Goal: Information Seeking & Learning: Learn about a topic

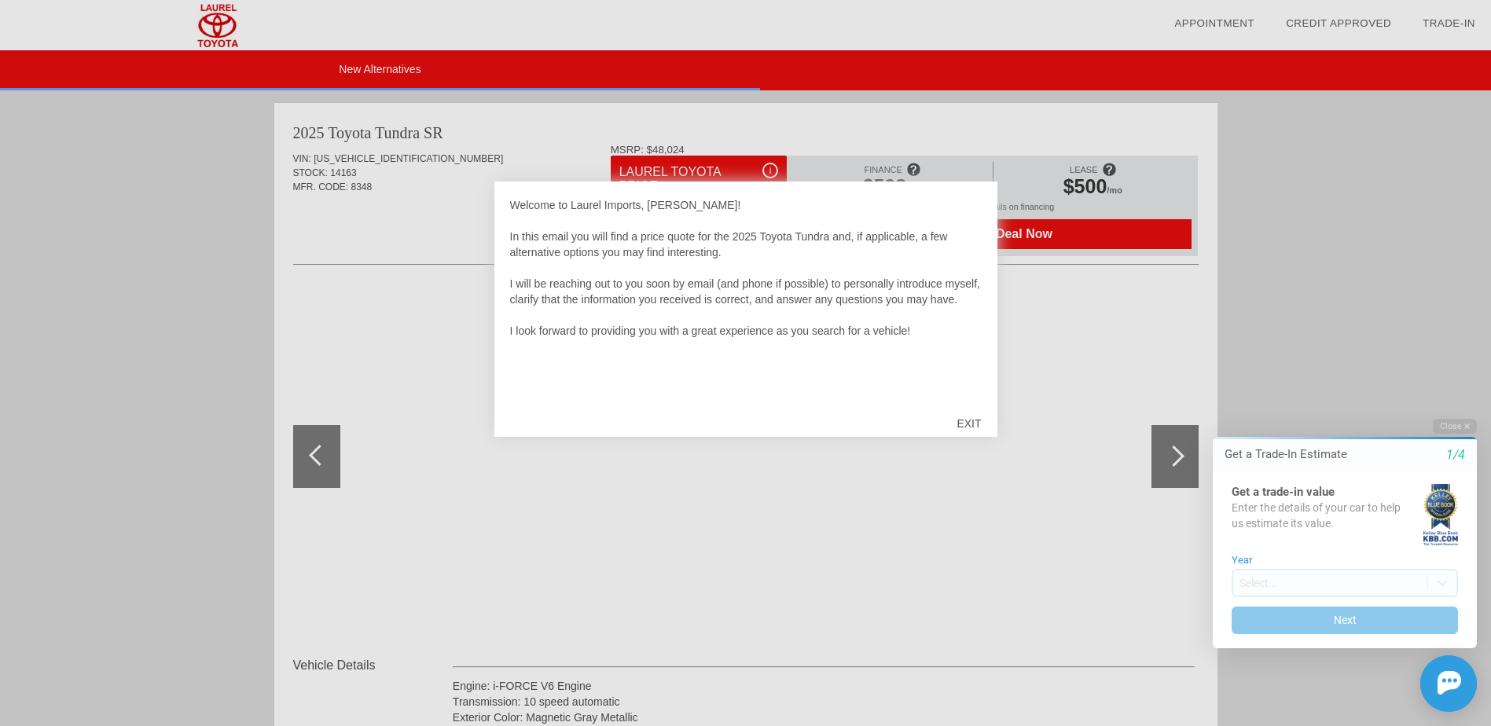
click at [973, 424] on div "EXIT" at bounding box center [969, 423] width 56 height 47
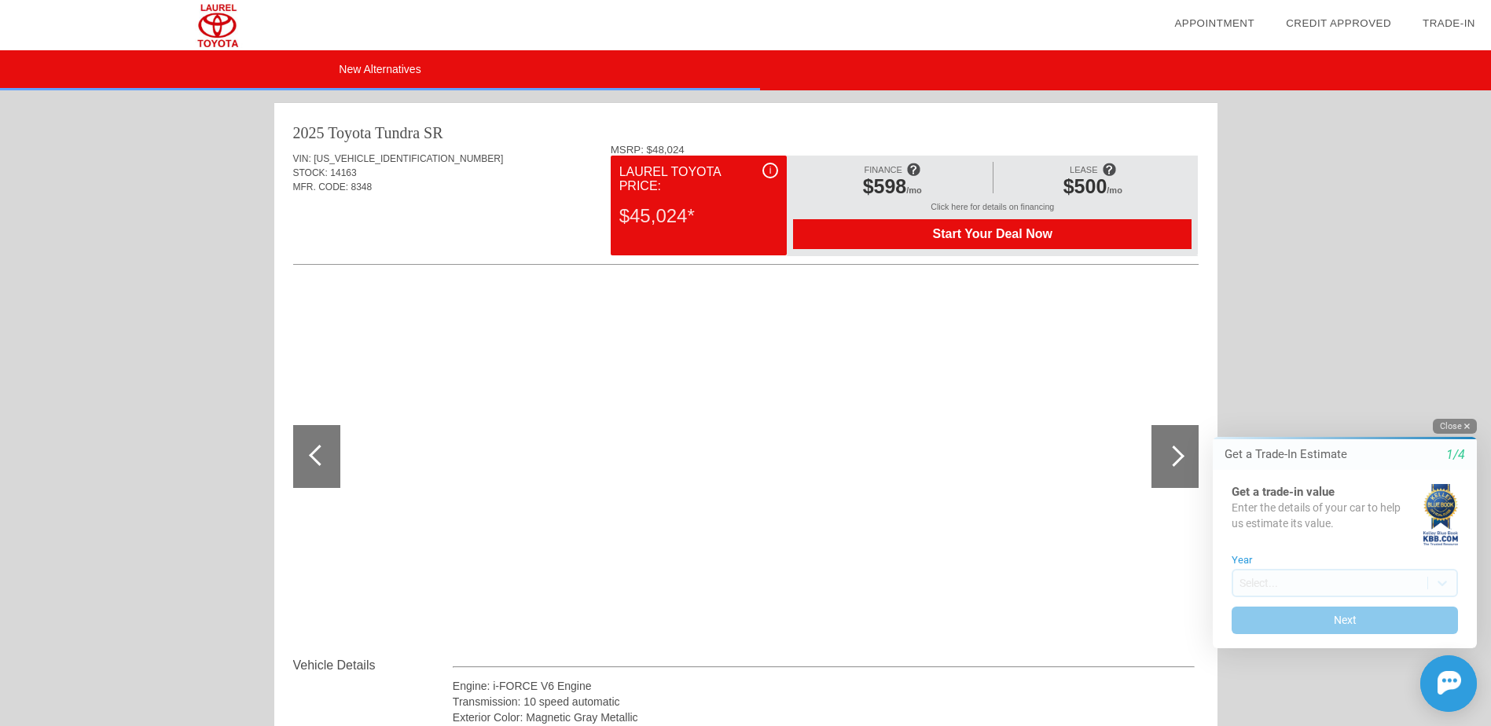
click at [1460, 429] on button "Close" at bounding box center [1455, 426] width 44 height 15
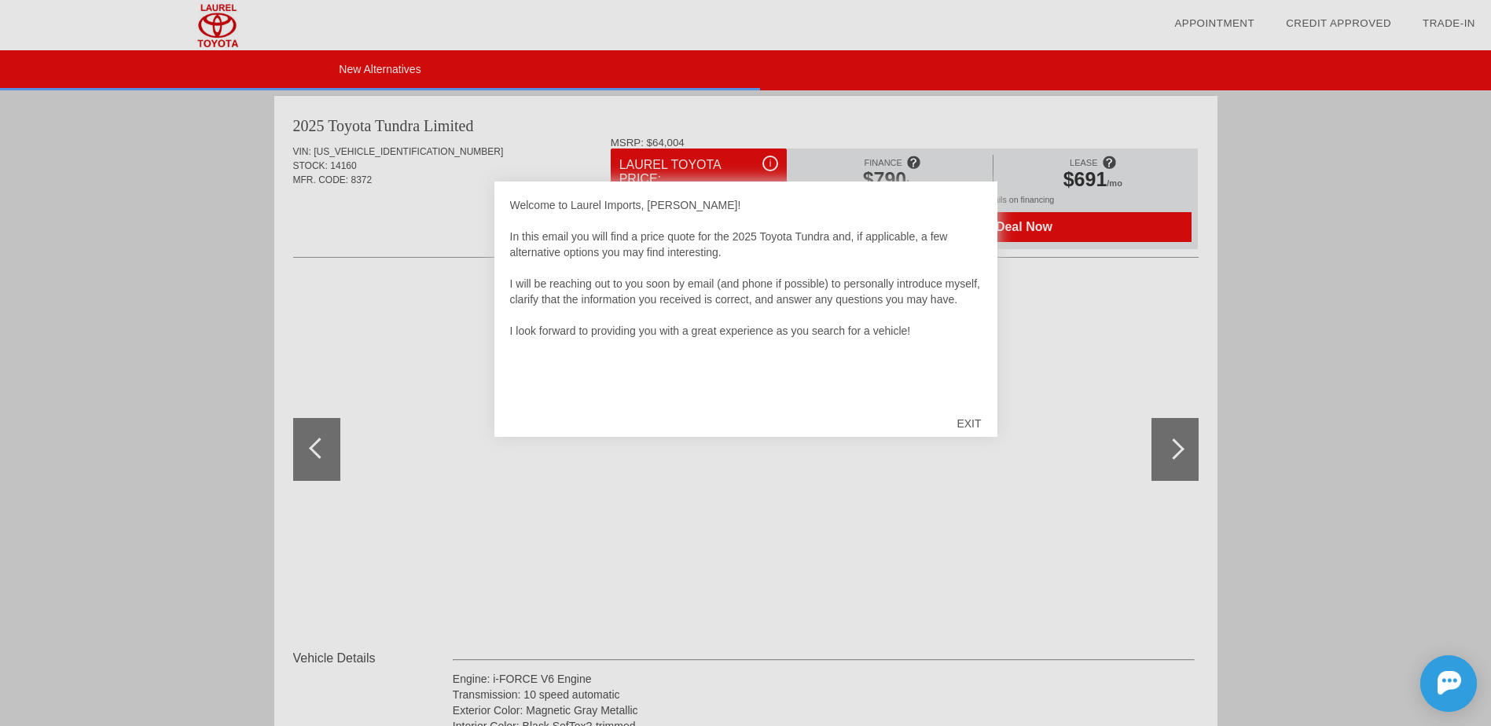
click at [971, 420] on div "EXIT" at bounding box center [969, 423] width 56 height 47
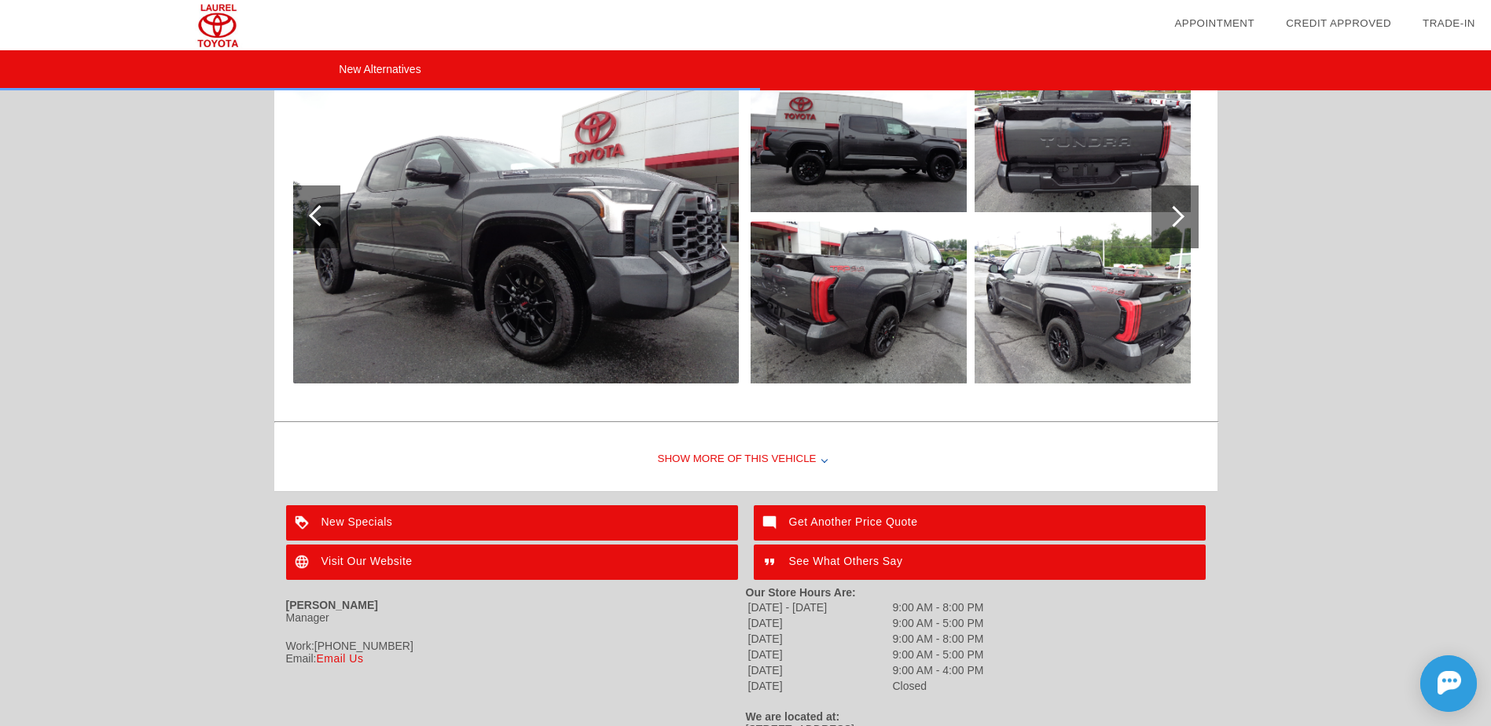
scroll to position [2117, 0]
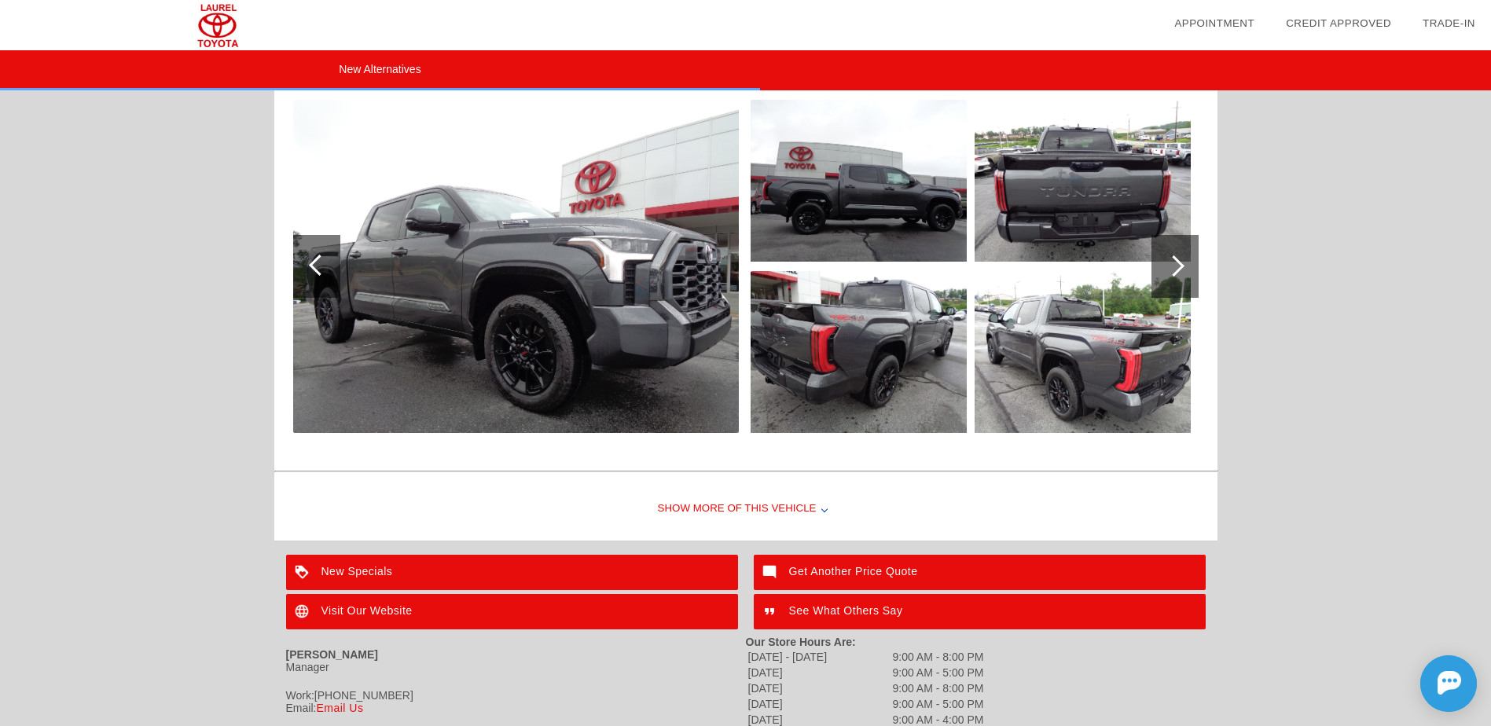
click at [807, 514] on div "Show More of this Vehicle" at bounding box center [745, 509] width 943 height 63
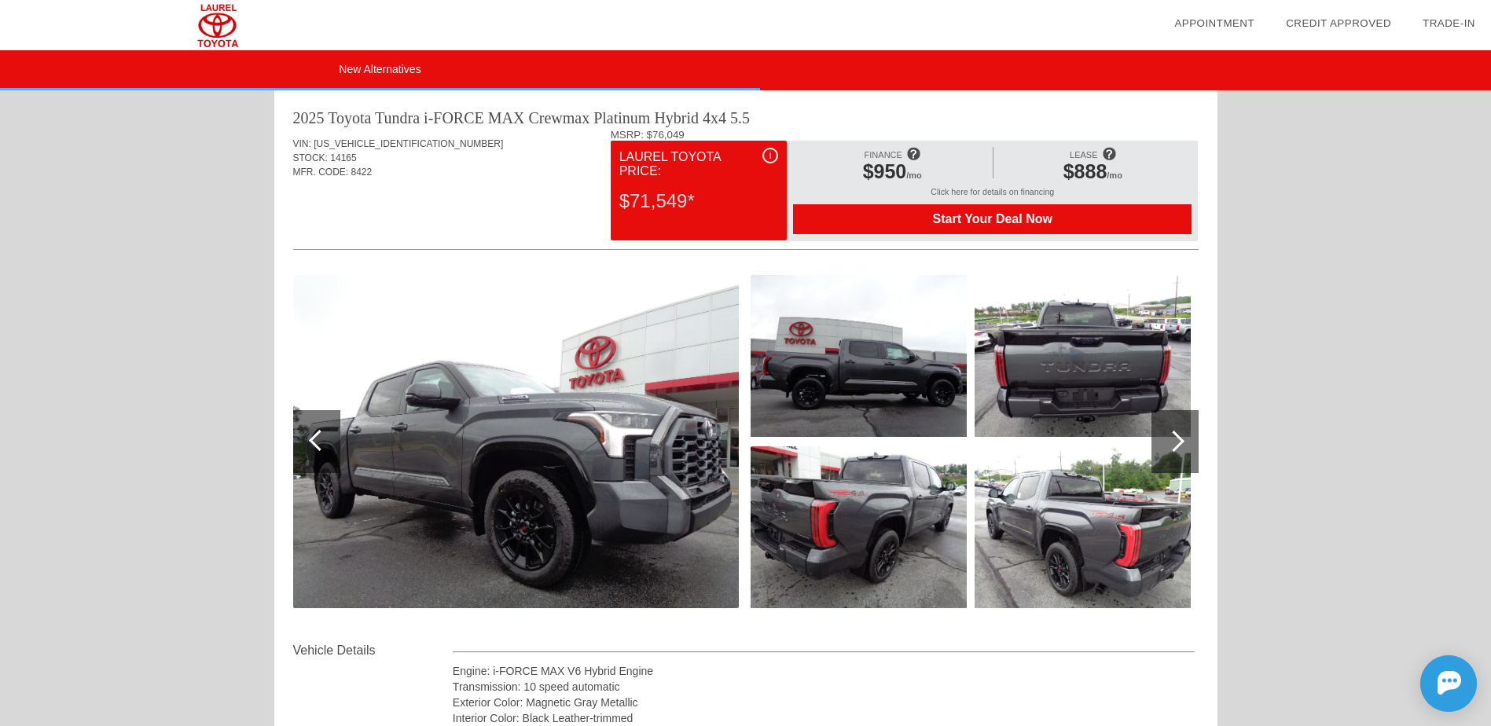
scroll to position [1855, 0]
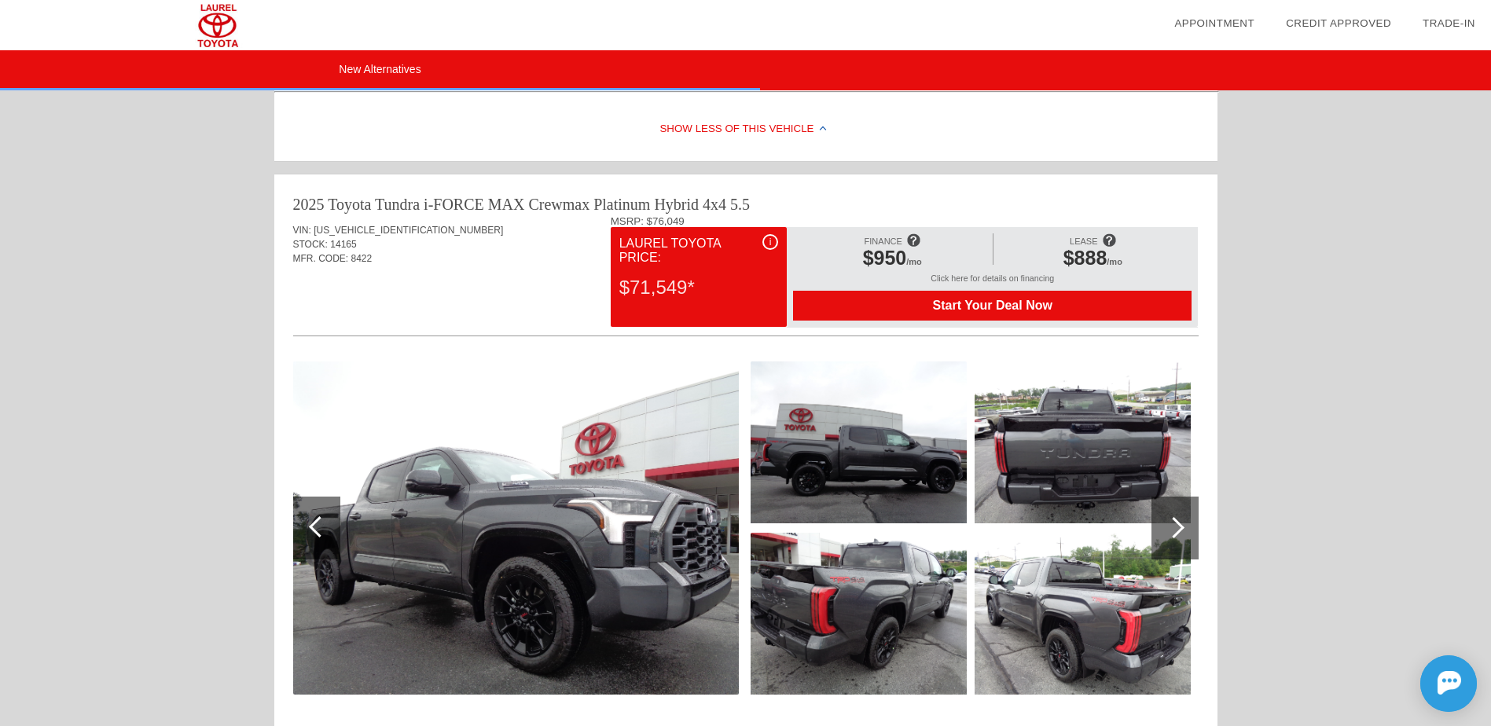
click at [1196, 532] on div at bounding box center [1175, 528] width 47 height 63
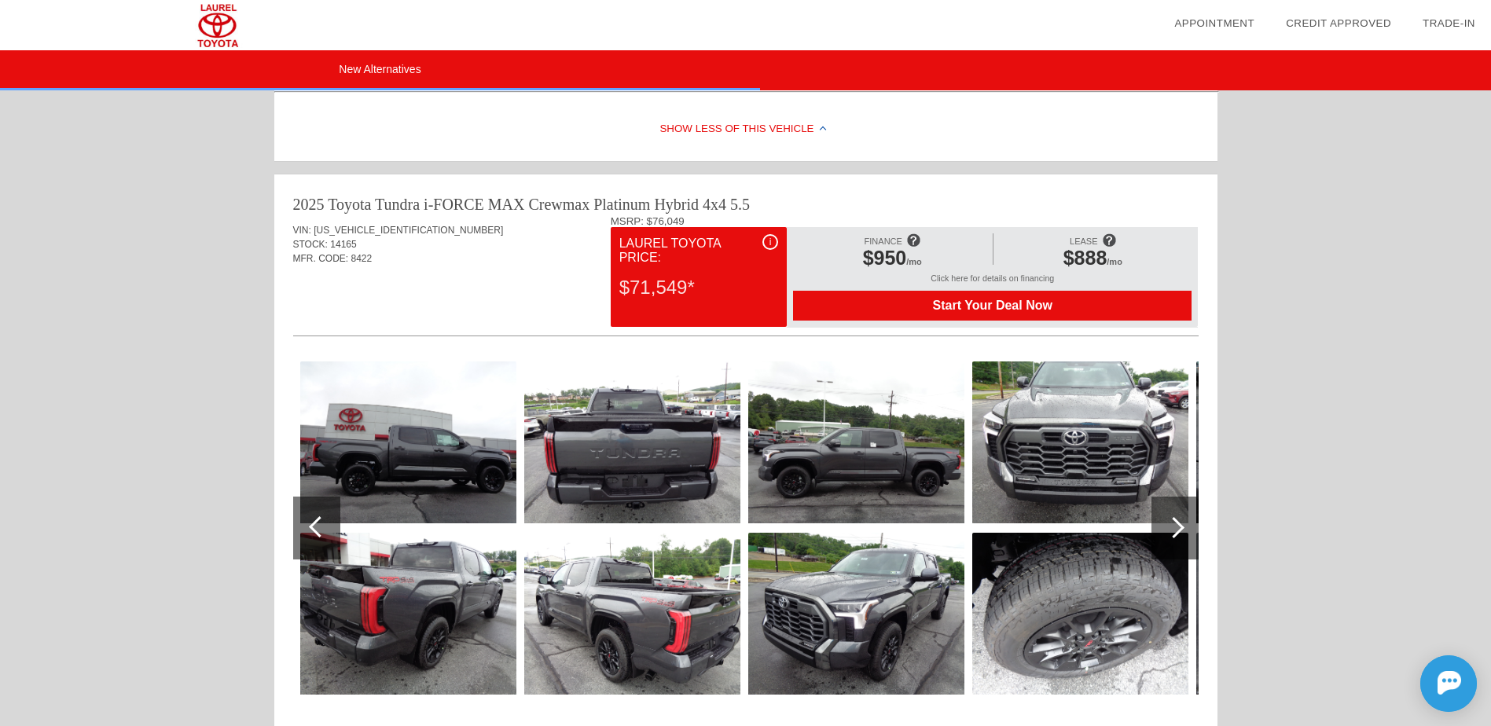
click at [1184, 540] on div at bounding box center [1175, 528] width 47 height 63
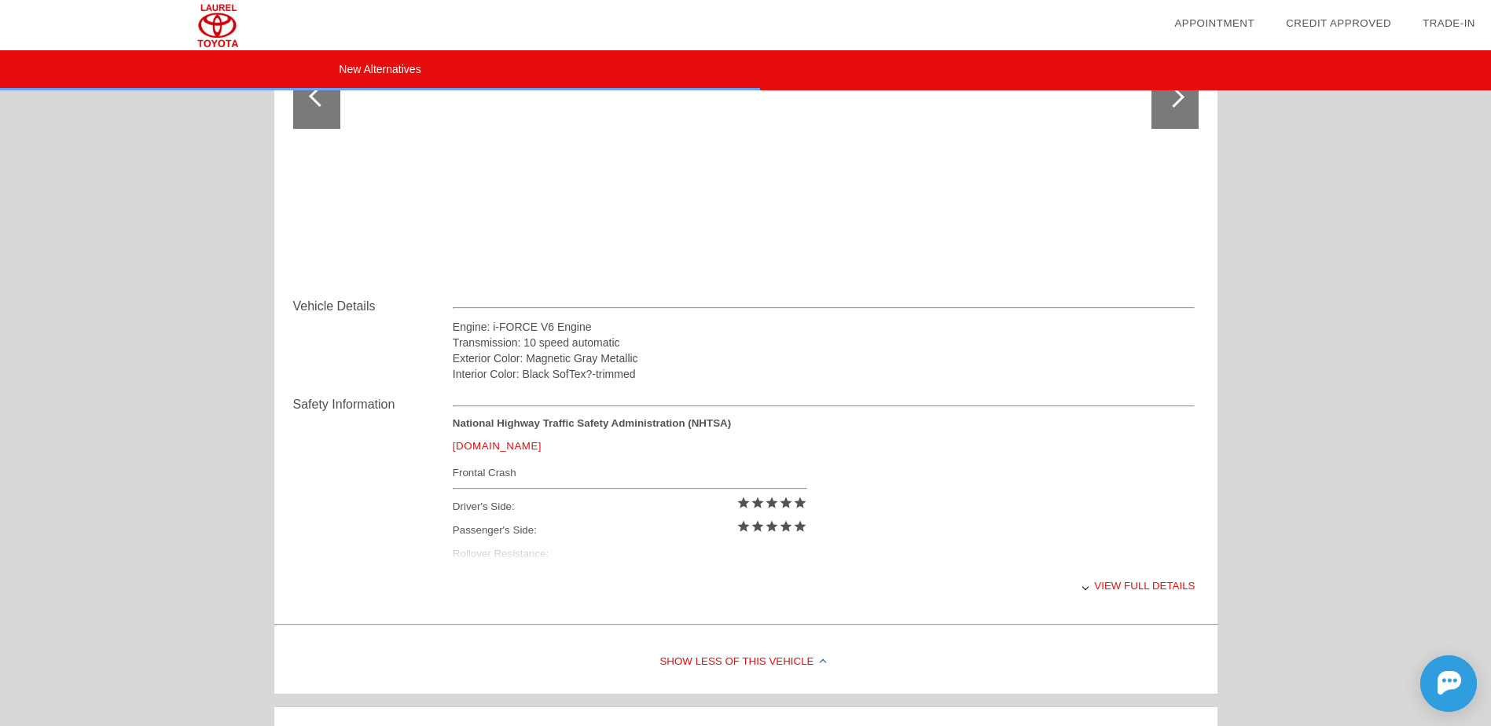
scroll to position [1331, 0]
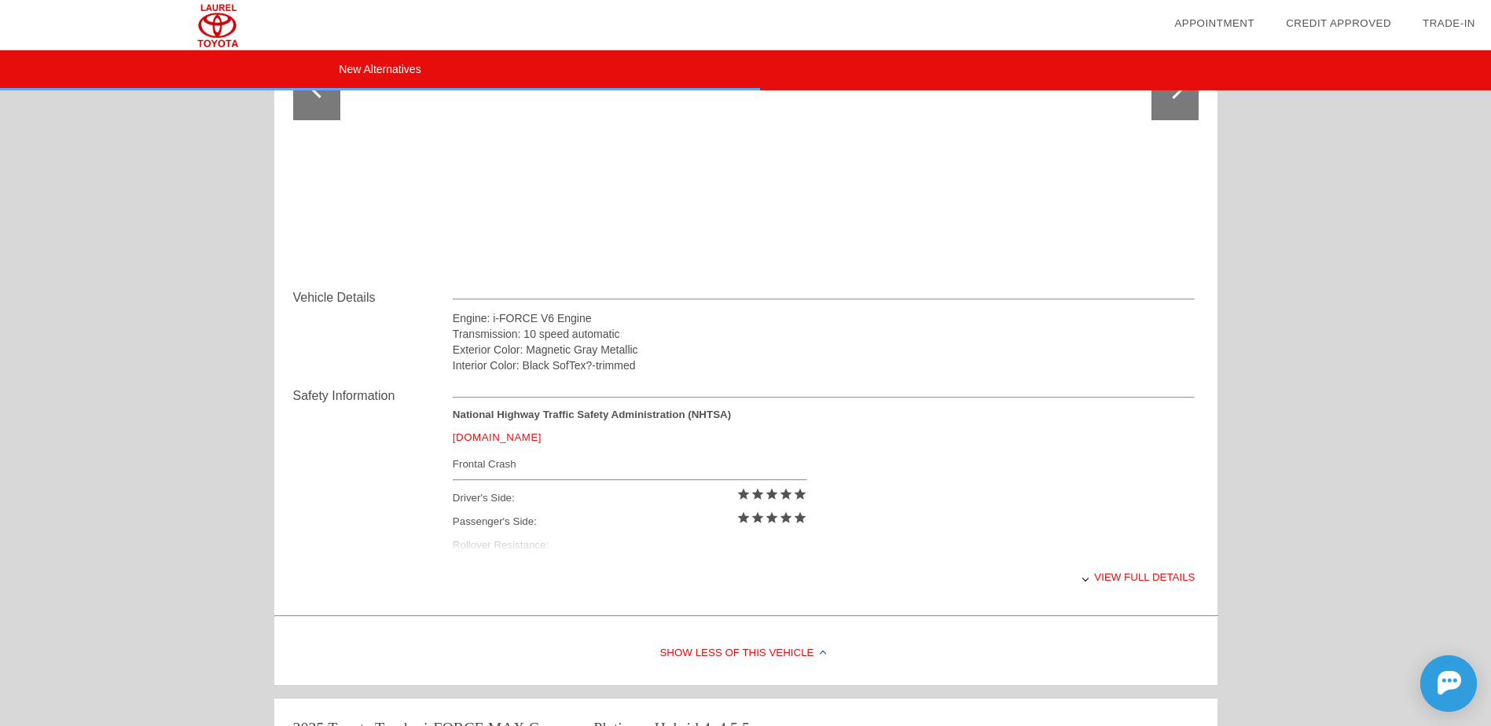
click at [1142, 575] on div "View full details" at bounding box center [824, 577] width 743 height 39
click at [1131, 570] on div "View less details" at bounding box center [824, 577] width 743 height 39
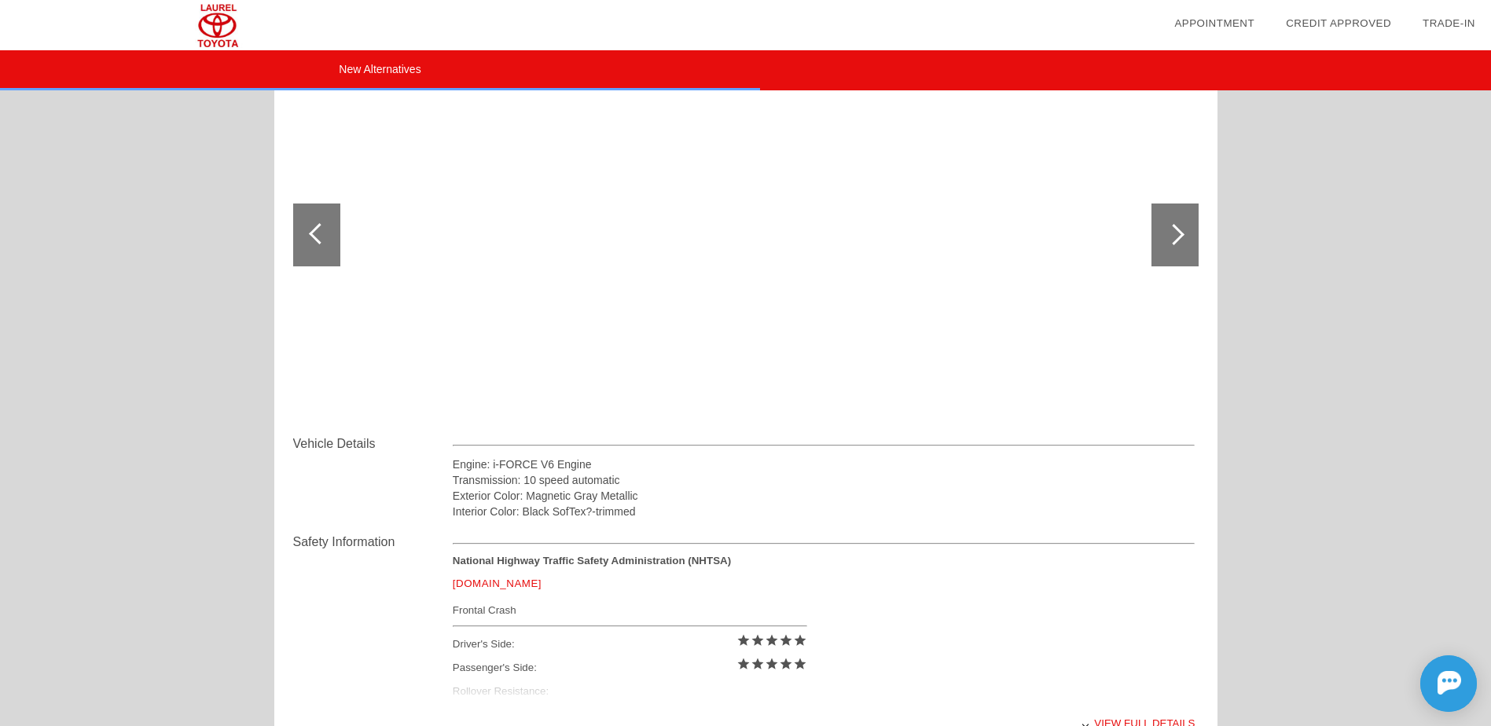
scroll to position [938, 0]
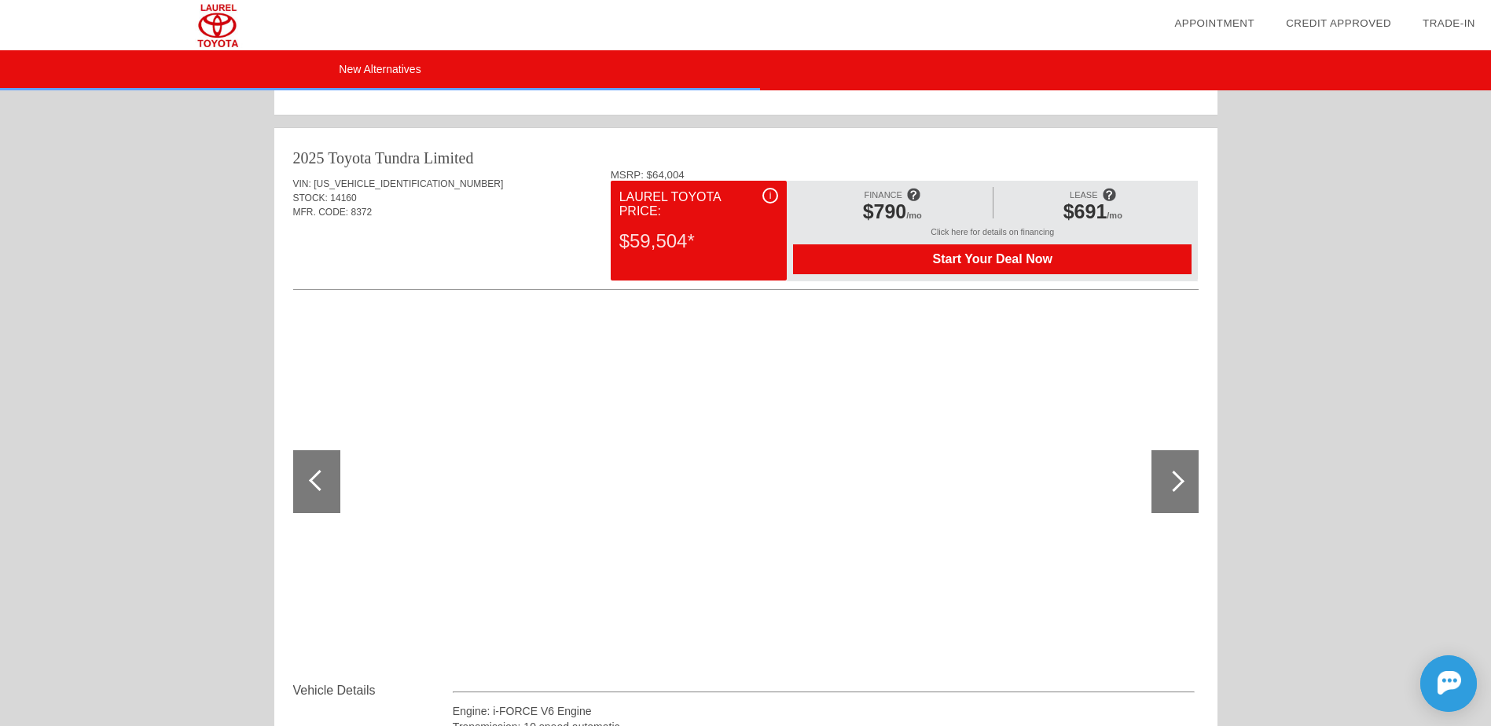
click at [367, 186] on span "[US_VEHICLE_IDENTIFICATION_NUMBER]" at bounding box center [408, 183] width 189 height 11
copy span "[US_VEHICLE_IDENTIFICATION_NUMBER]"
